Goal: Transaction & Acquisition: Subscribe to service/newsletter

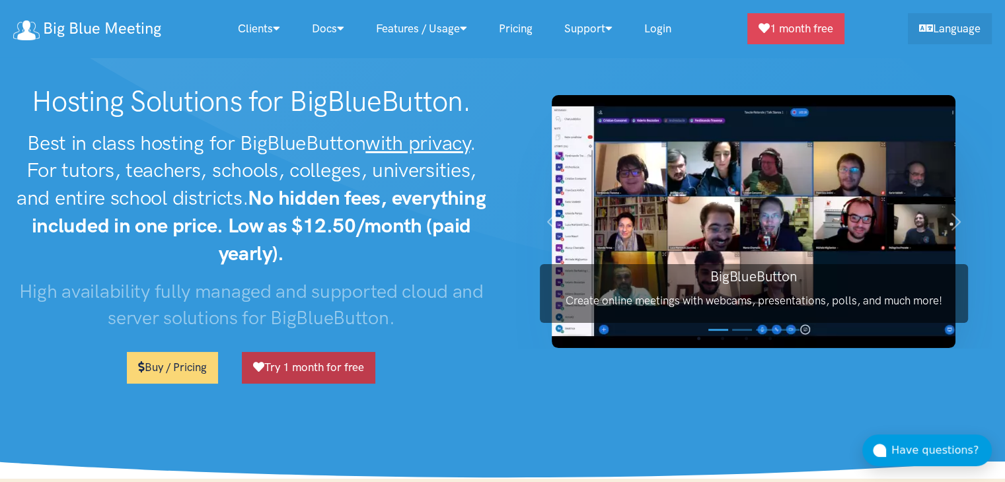
drag, startPoint x: 230, startPoint y: 344, endPoint x: 371, endPoint y: 365, distance: 142.3
click at [371, 365] on div "Hosting Solutions for BigBlueButton. Best in class hosting for BigBlueButton wi…" at bounding box center [251, 240] width 503 height 310
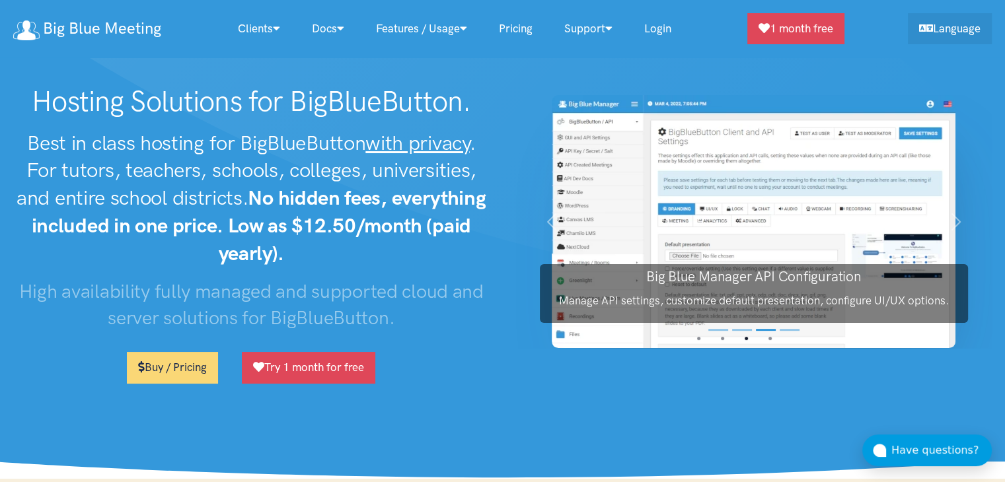
drag, startPoint x: 746, startPoint y: 1, endPoint x: 313, endPoint y: -38, distance: 434.0
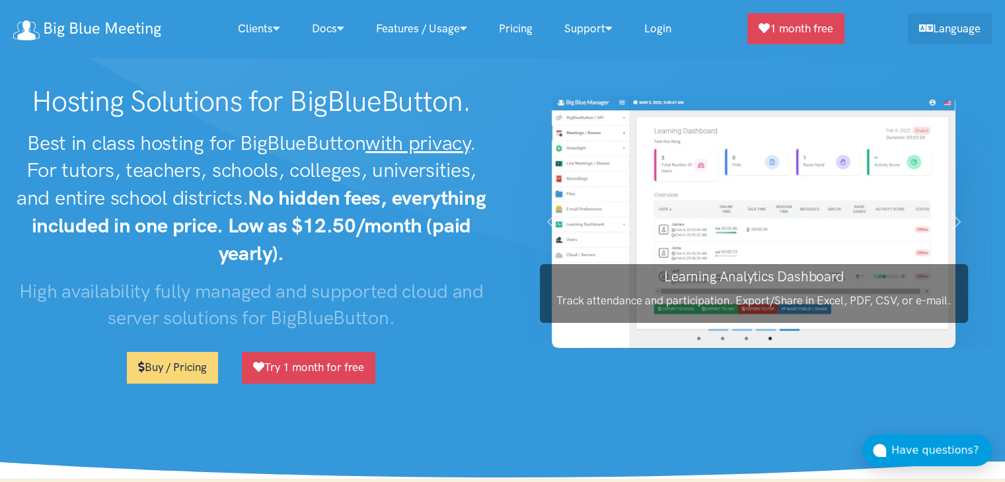
click at [516, 36] on link "Pricing" at bounding box center [515, 29] width 65 height 28
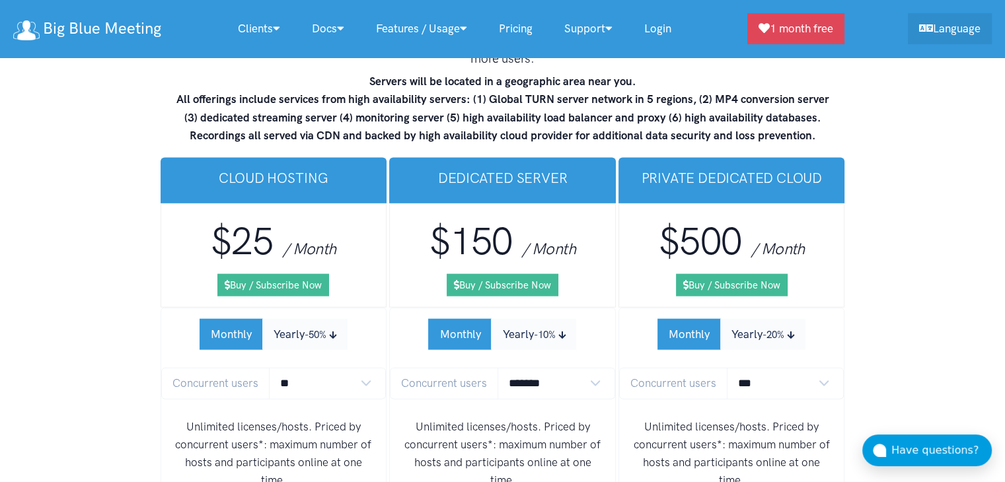
scroll to position [7928, 0]
